Goal: Information Seeking & Learning: Learn about a topic

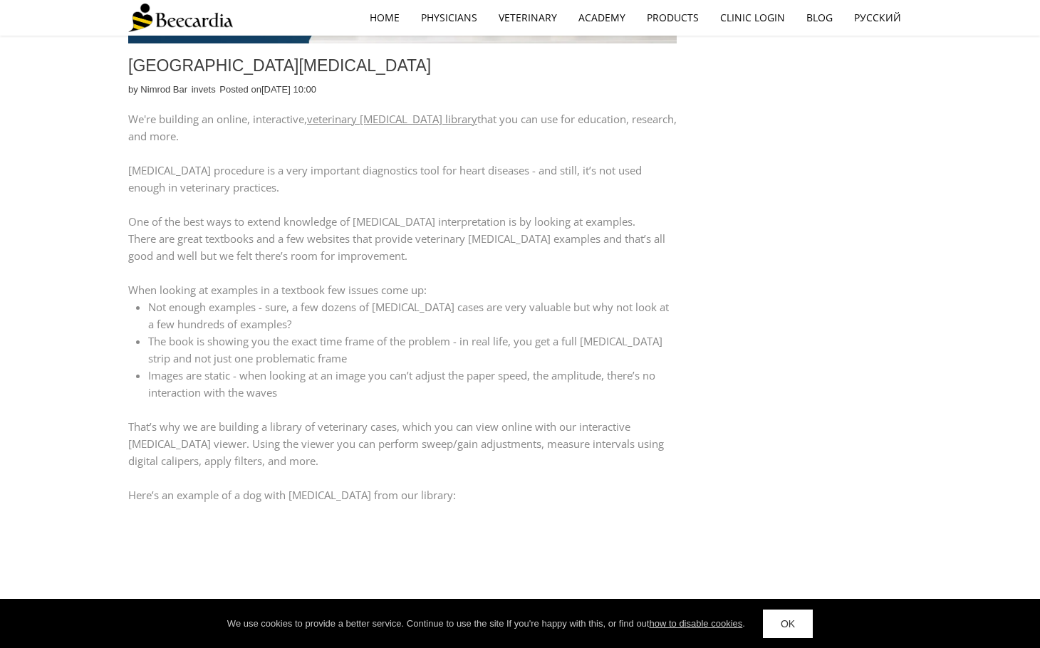
scroll to position [508, 0]
click at [416, 118] on link "veterinary [MEDICAL_DATA] library" at bounding box center [392, 120] width 170 height 14
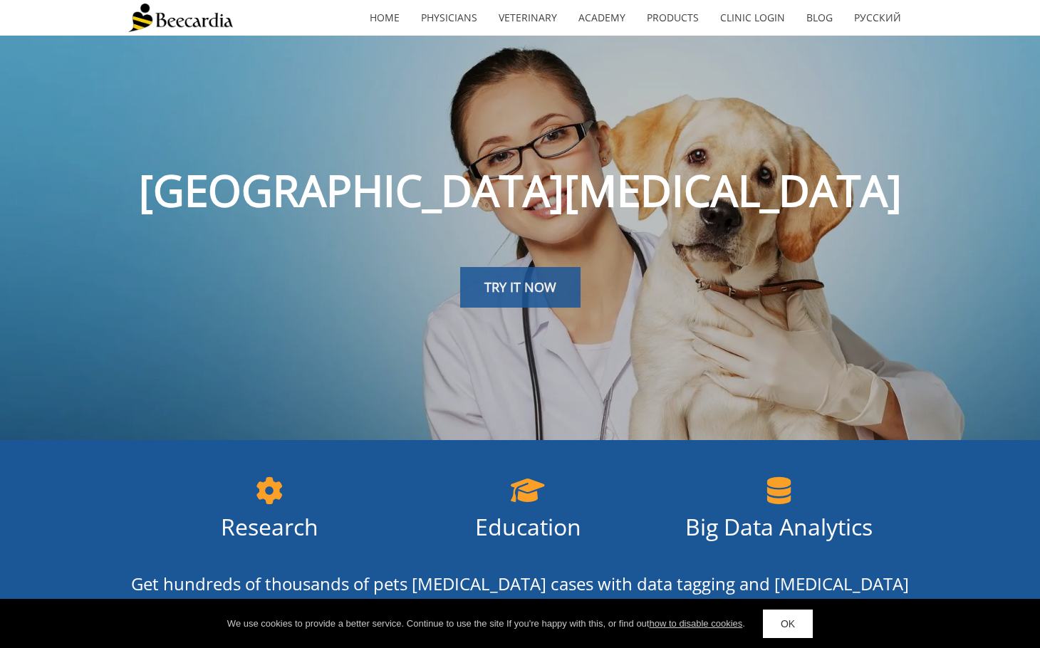
click at [526, 290] on span "TRY IT NOW" at bounding box center [520, 287] width 72 height 17
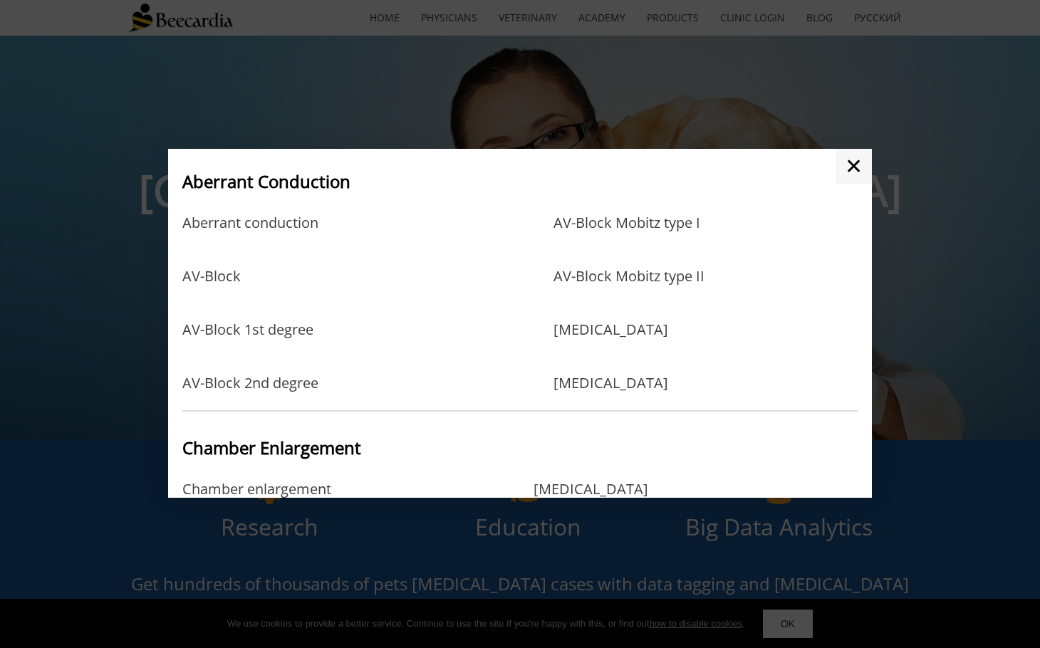
scroll to position [86, 0]
click at [613, 224] on link "AV-Block Mobitz type I" at bounding box center [627, 236] width 147 height 46
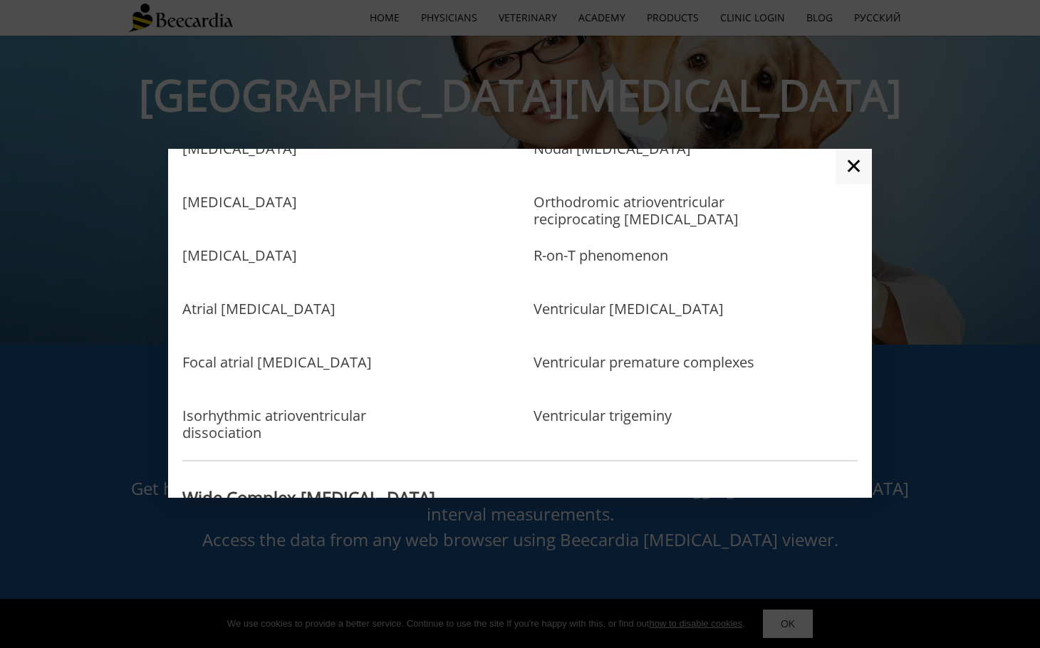
scroll to position [643, 0]
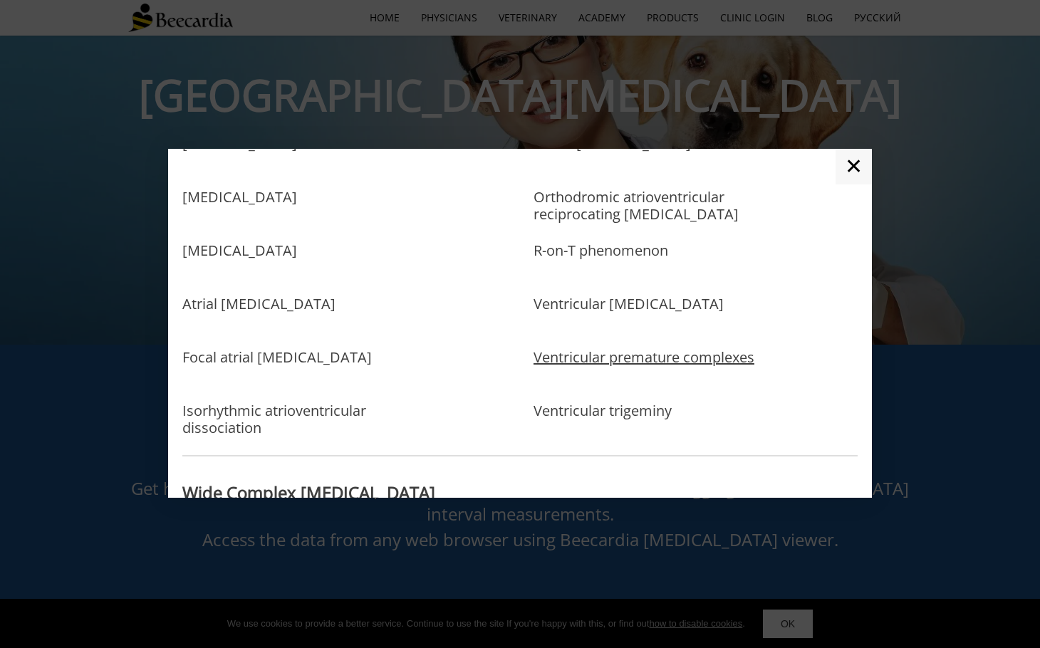
click at [556, 351] on link "Ventricular premature complexes" at bounding box center [644, 372] width 221 height 46
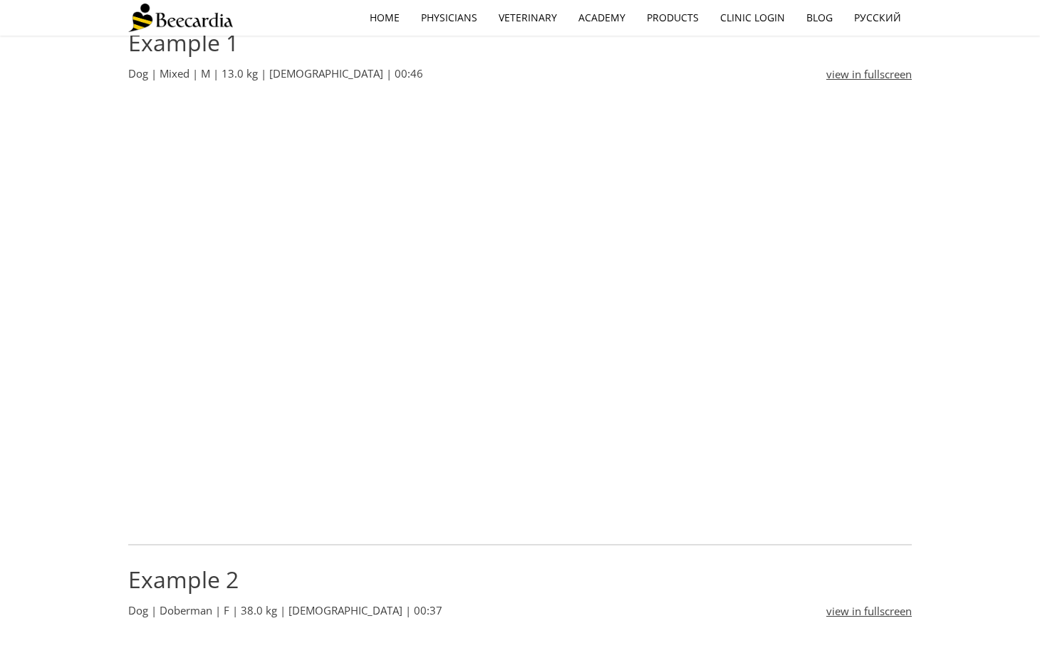
scroll to position [511, 0]
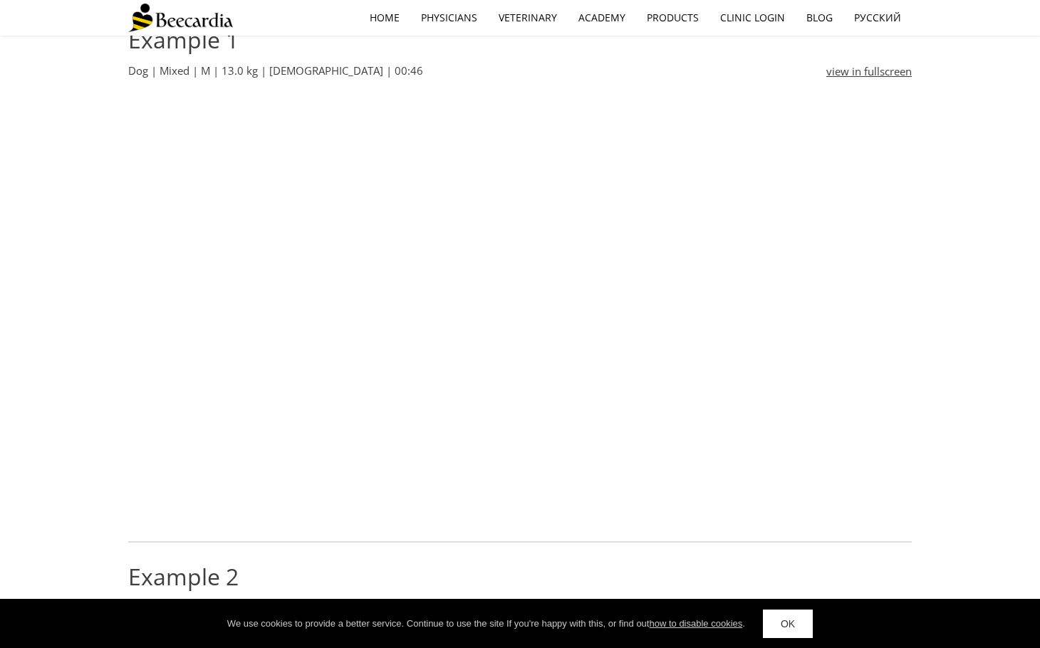
drag, startPoint x: 323, startPoint y: 515, endPoint x: 940, endPoint y: 377, distance: 632.9
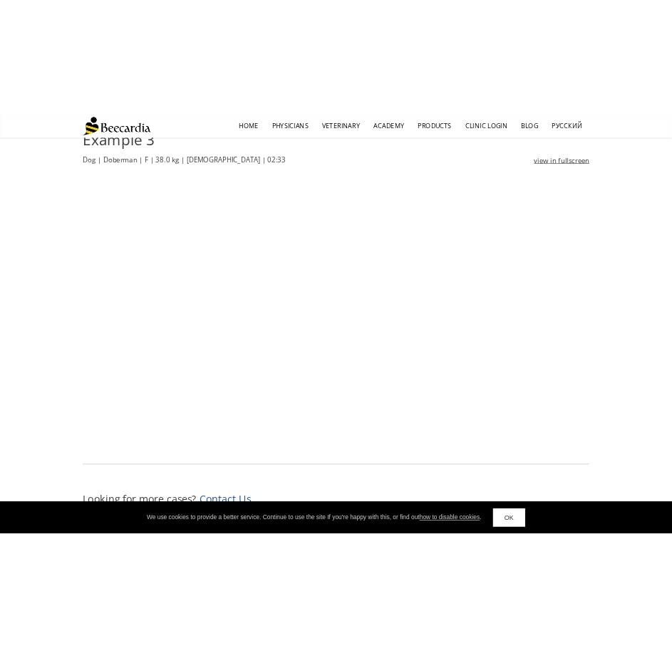
scroll to position [1587, 0]
